Goal: Task Accomplishment & Management: Complete application form

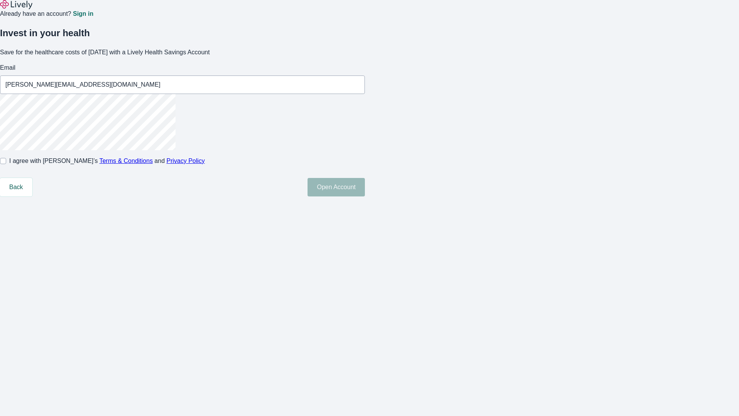
click at [6, 164] on input "I agree with Lively’s Terms & Conditions and Privacy Policy" at bounding box center [3, 161] width 6 height 6
checkbox input "true"
click at [365, 196] on button "Open Account" at bounding box center [335, 187] width 57 height 18
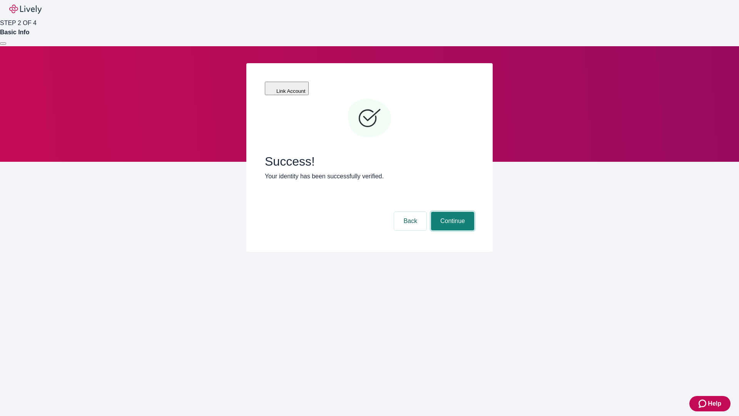
click at [451, 212] on button "Continue" at bounding box center [452, 221] width 43 height 18
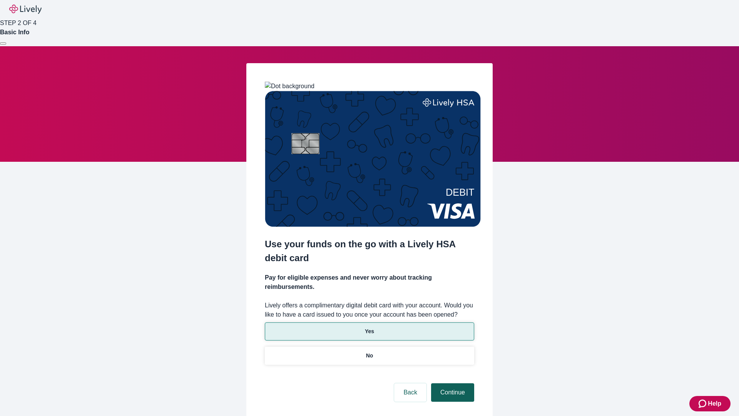
click at [369, 351] on p "No" at bounding box center [369, 355] width 7 height 8
click at [451, 383] on button "Continue" at bounding box center [452, 392] width 43 height 18
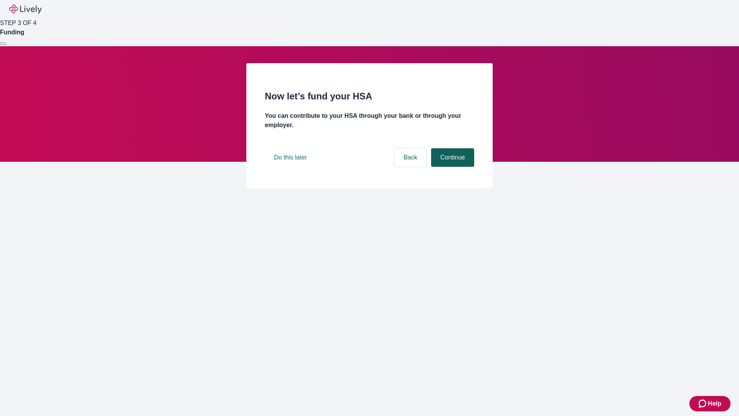
click at [451, 167] on button "Continue" at bounding box center [452, 157] width 43 height 18
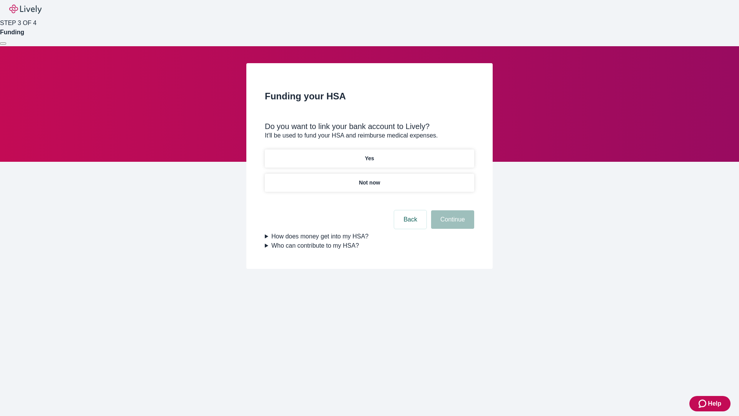
click at [369, 154] on p "Yes" at bounding box center [369, 158] width 9 height 8
click at [451, 210] on button "Continue" at bounding box center [452, 219] width 43 height 18
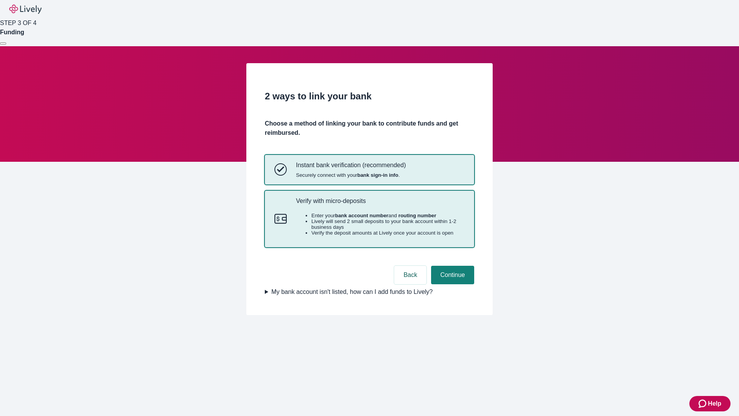
click at [380, 204] on p "Verify with micro-deposits" at bounding box center [380, 200] width 169 height 7
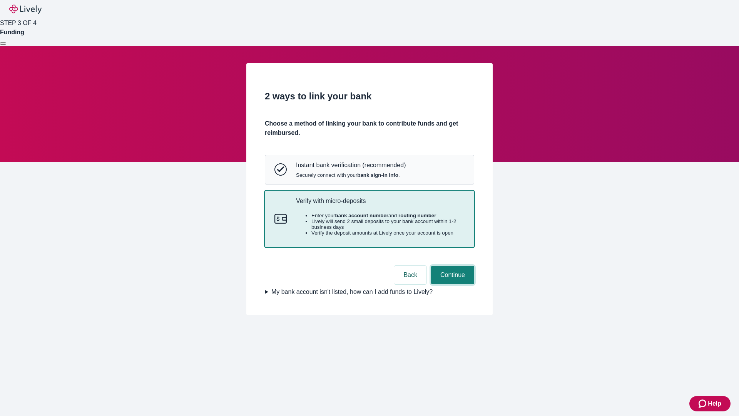
click at [451, 284] on button "Continue" at bounding box center [452, 275] width 43 height 18
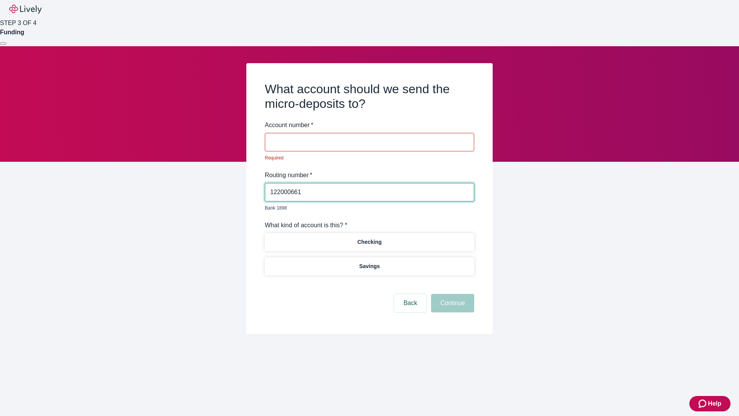
type input "122000661"
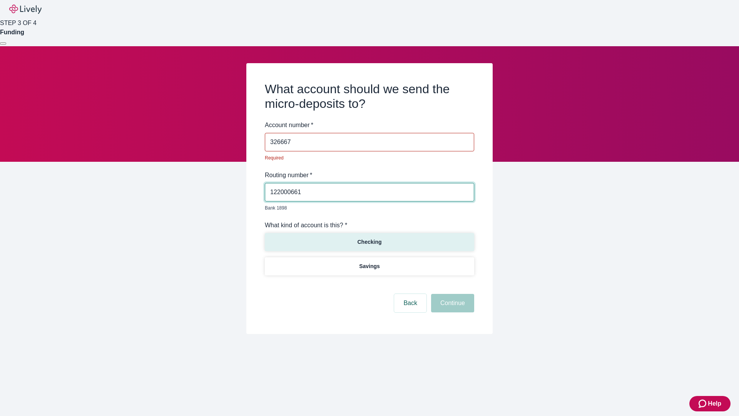
type input "326667"
click at [369, 238] on p "Checking" at bounding box center [369, 242] width 24 height 8
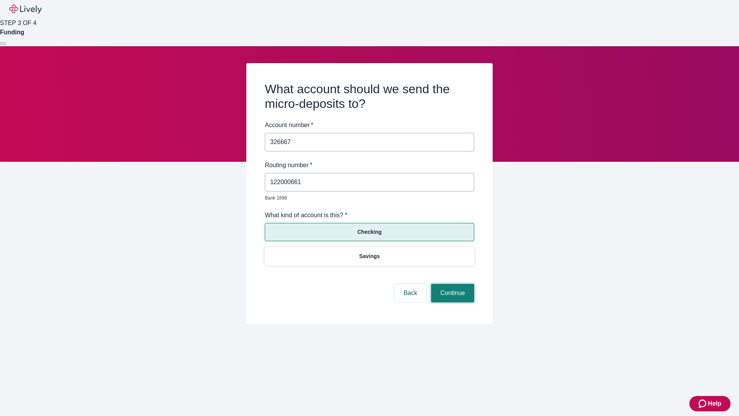
click at [451, 284] on button "Continue" at bounding box center [452, 293] width 43 height 18
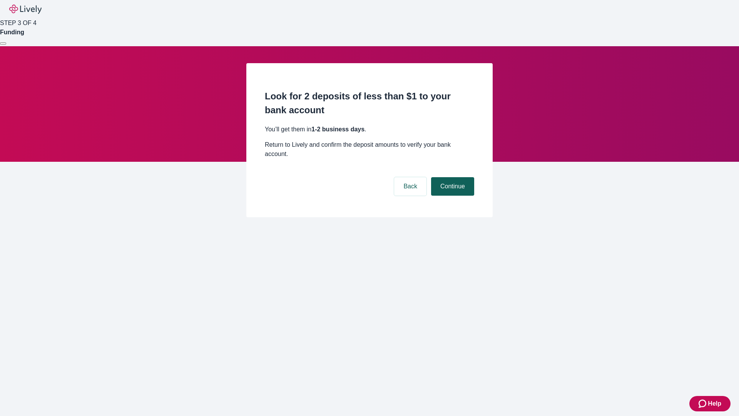
click at [451, 177] on button "Continue" at bounding box center [452, 186] width 43 height 18
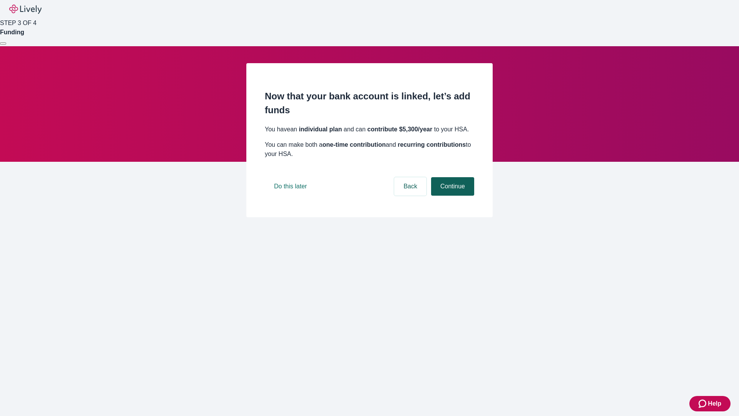
click at [451, 195] on button "Continue" at bounding box center [452, 186] width 43 height 18
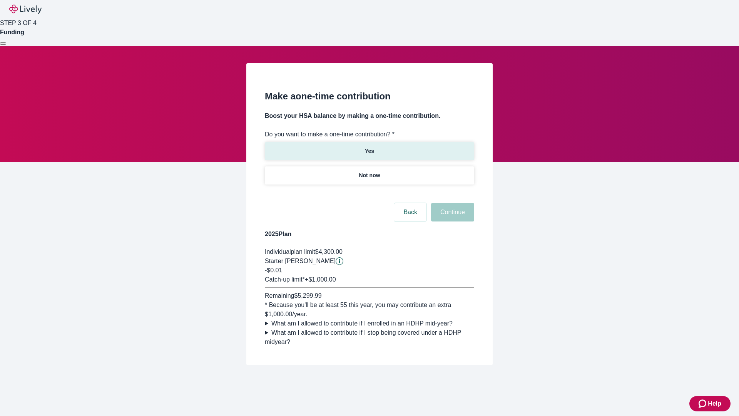
click at [369, 147] on p "Yes" at bounding box center [369, 151] width 9 height 8
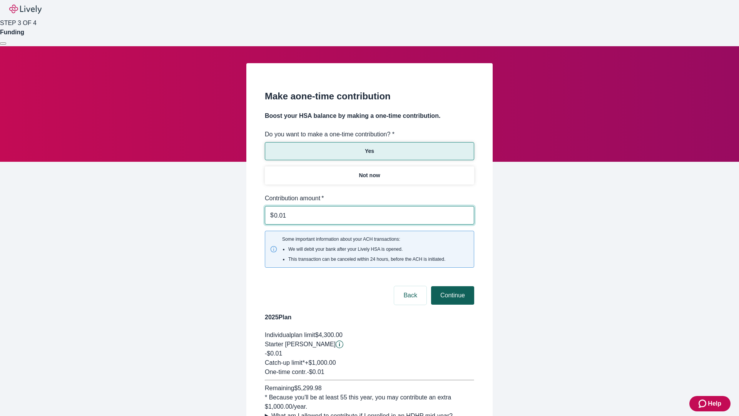
type input "0.01"
click at [451, 286] on button "Continue" at bounding box center [452, 295] width 43 height 18
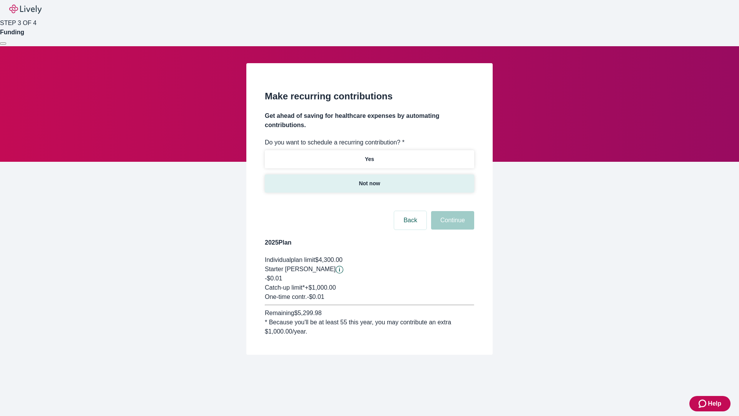
click at [369, 179] on p "Not now" at bounding box center [369, 183] width 21 height 8
click at [451, 211] on button "Continue" at bounding box center [452, 220] width 43 height 18
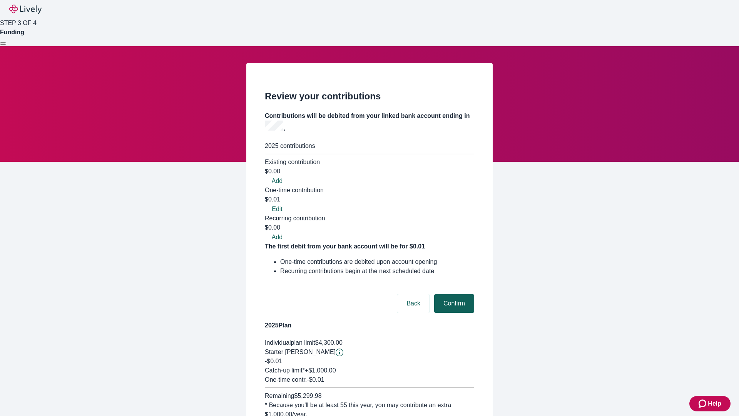
click at [453, 294] on button "Confirm" at bounding box center [454, 303] width 40 height 18
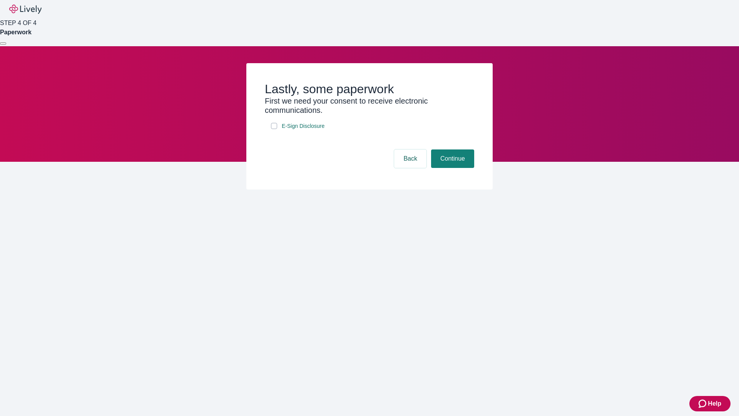
click at [274, 129] on input "E-Sign Disclosure" at bounding box center [274, 126] width 6 height 6
checkbox input "true"
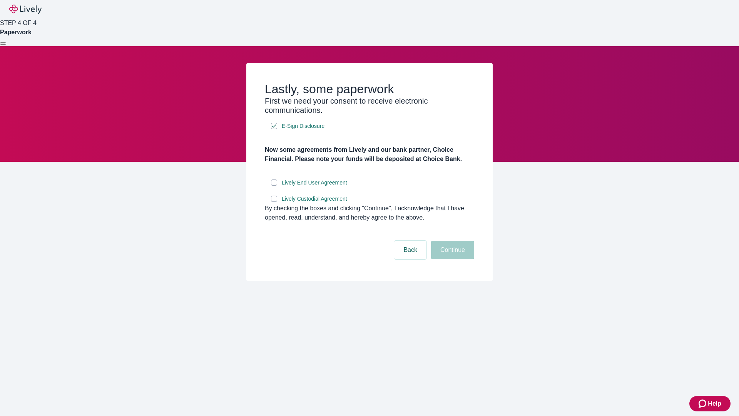
click at [274, 185] on input "Lively End User Agreement" at bounding box center [274, 182] width 6 height 6
checkbox input "true"
click at [274, 202] on input "Lively Custodial Agreement" at bounding box center [274, 198] width 6 height 6
checkbox input "true"
click at [451, 259] on button "Continue" at bounding box center [452, 250] width 43 height 18
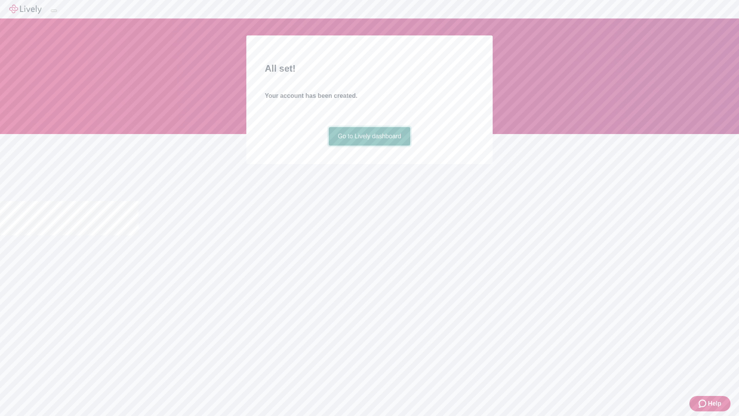
click at [369, 145] on link "Go to Lively dashboard" at bounding box center [370, 136] width 82 height 18
